Goal: Check status

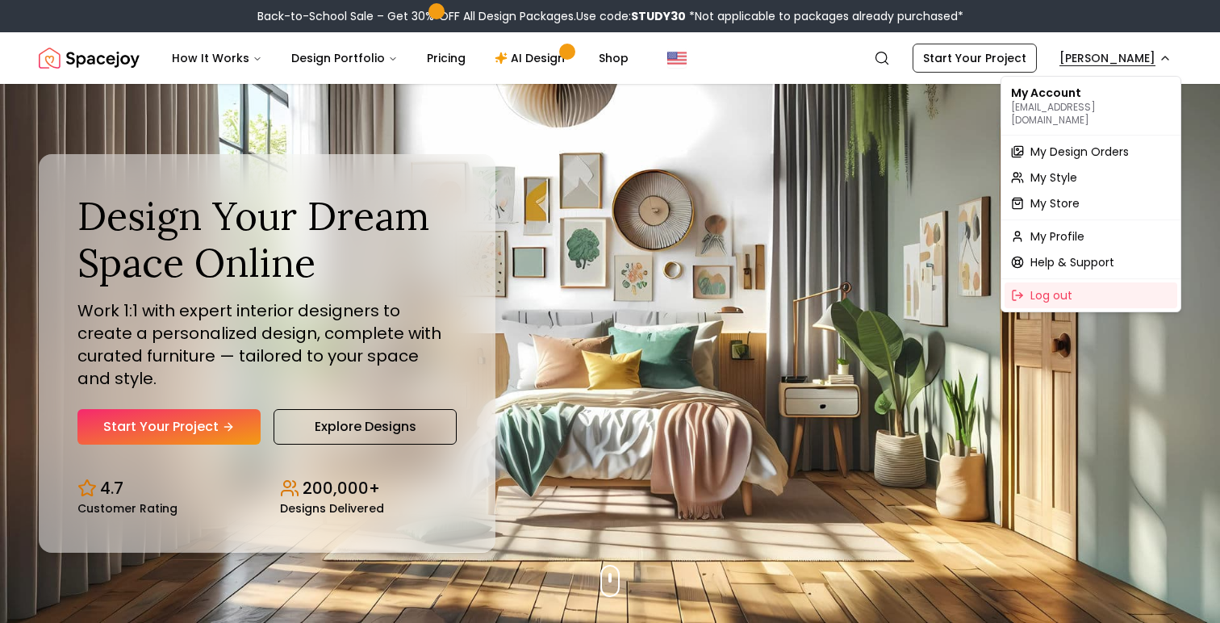
click at [1059, 144] on span "My Design Orders" at bounding box center [1079, 152] width 98 height 16
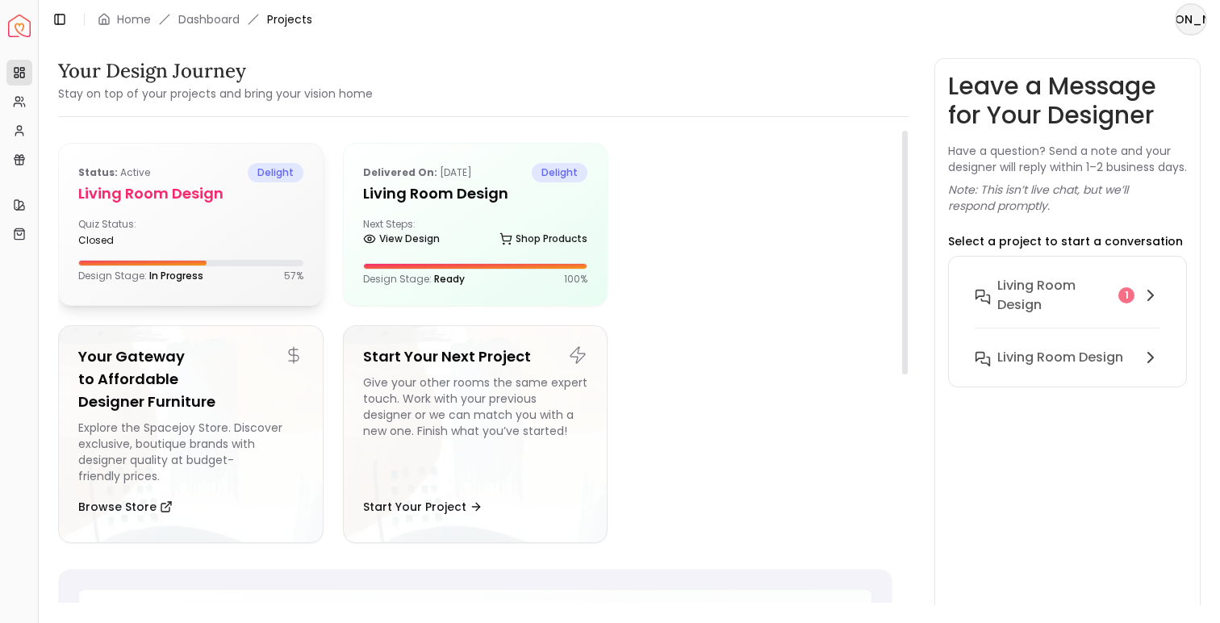
click at [215, 224] on div "Quiz Status: closed" at bounding box center [190, 232] width 225 height 29
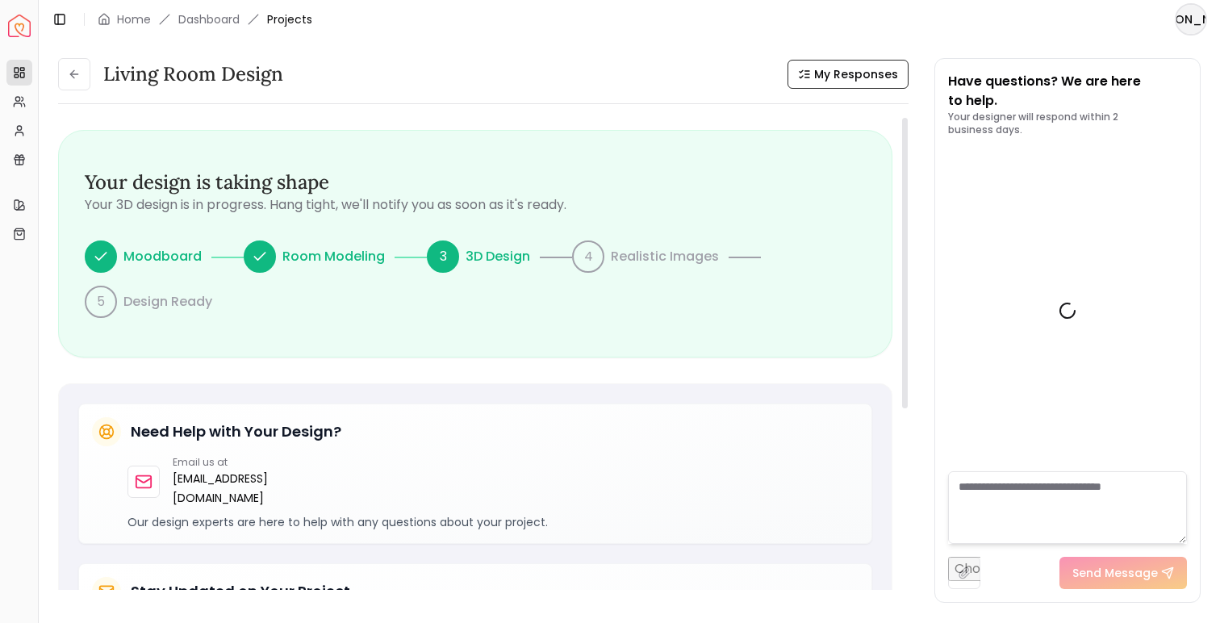
scroll to position [3246, 0]
